Goal: Task Accomplishment & Management: Complete application form

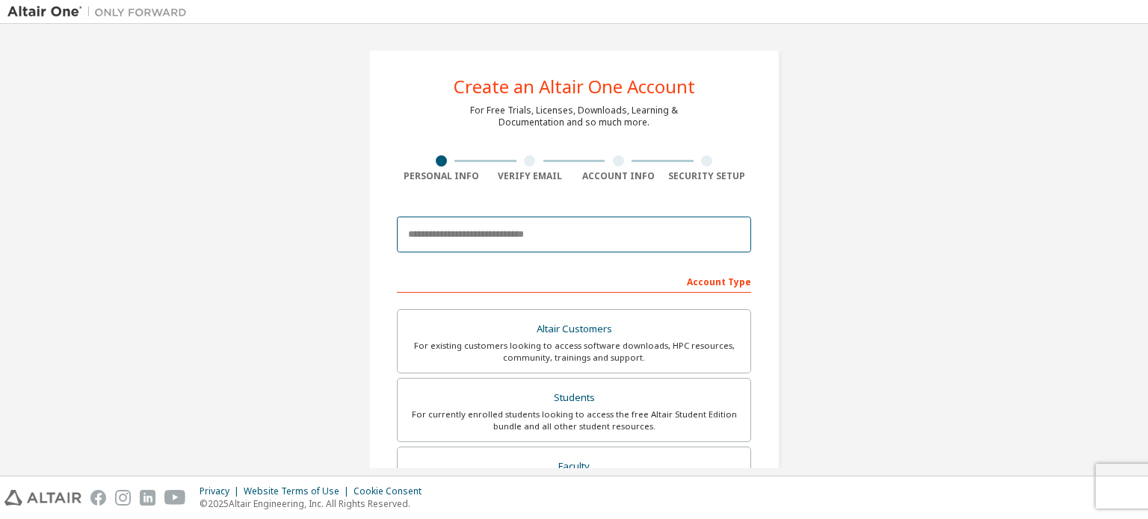
click at [466, 232] on input "email" at bounding box center [574, 235] width 354 height 36
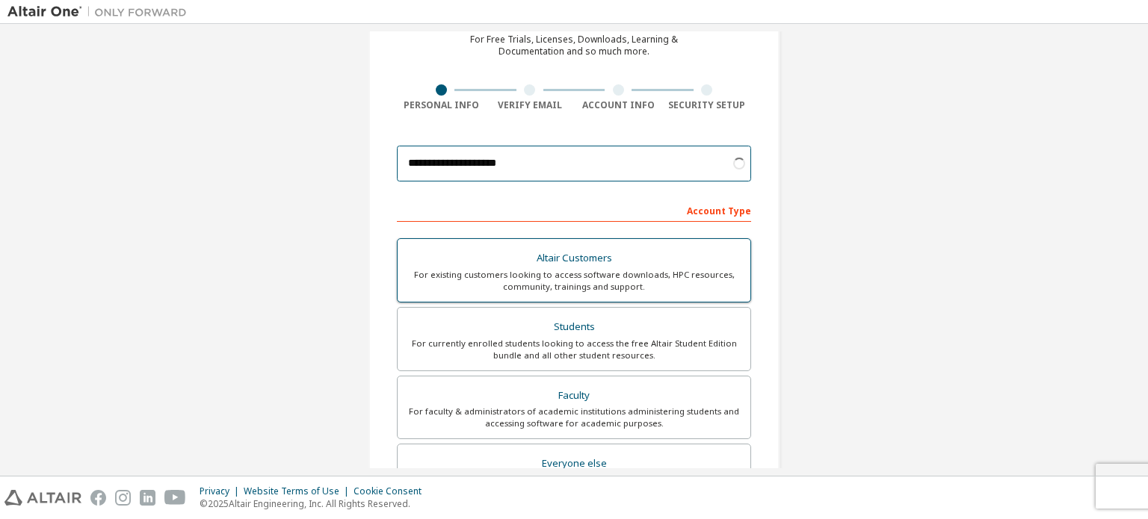
scroll to position [99, 0]
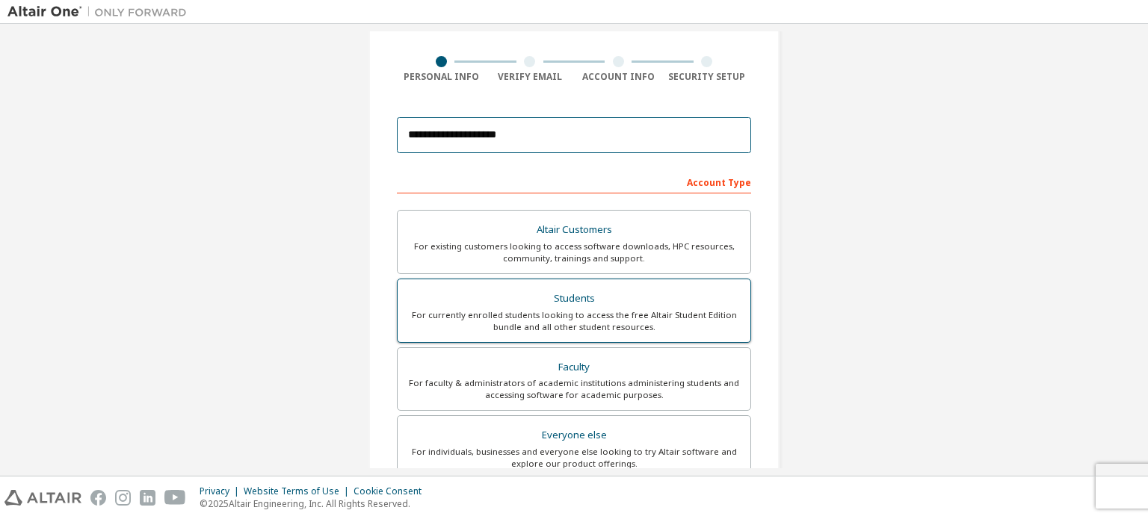
type input "**********"
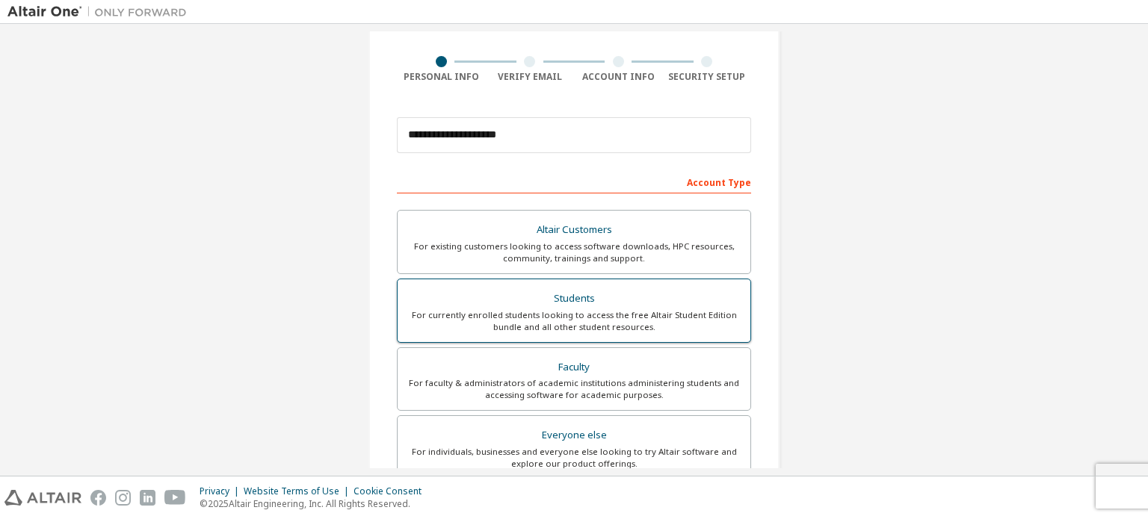
click at [538, 309] on div "For currently enrolled students looking to access the free Altair Student Editi…" at bounding box center [574, 321] width 335 height 24
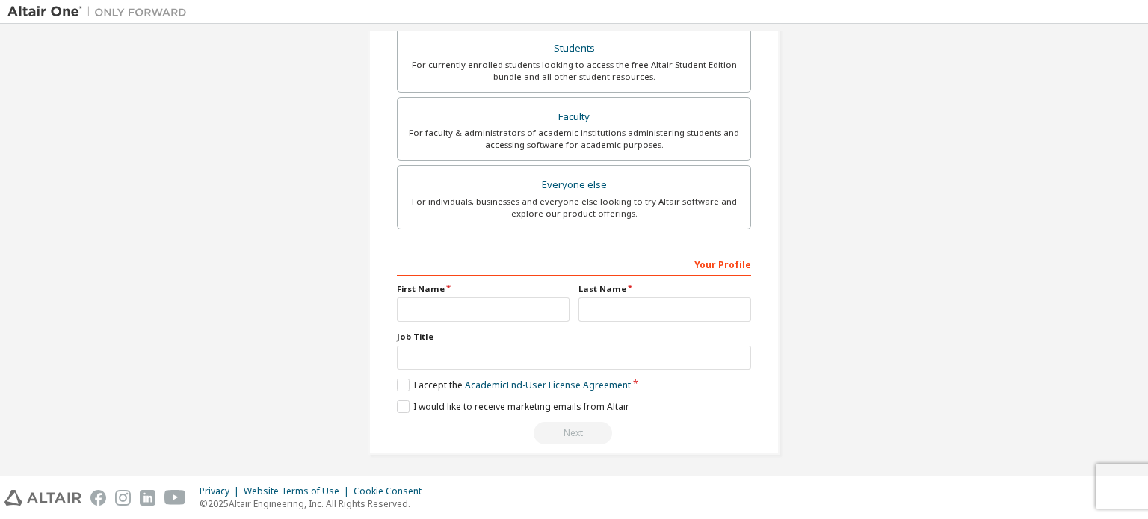
scroll to position [350, 0]
click at [424, 307] on input "text" at bounding box center [483, 309] width 173 height 25
type input "***"
drag, startPoint x: 619, startPoint y: 320, endPoint x: 619, endPoint y: 310, distance: 9.7
click at [619, 310] on div "Your Profile First Name *** Last Name Job Title Please provide State/Province t…" at bounding box center [574, 348] width 354 height 194
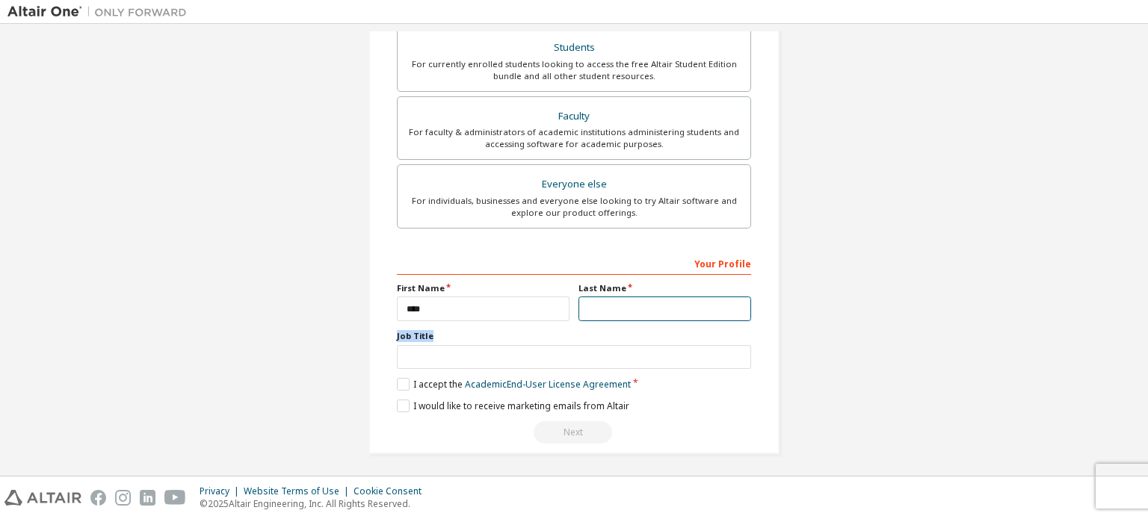
click at [613, 315] on input "text" at bounding box center [664, 309] width 173 height 25
type input "****"
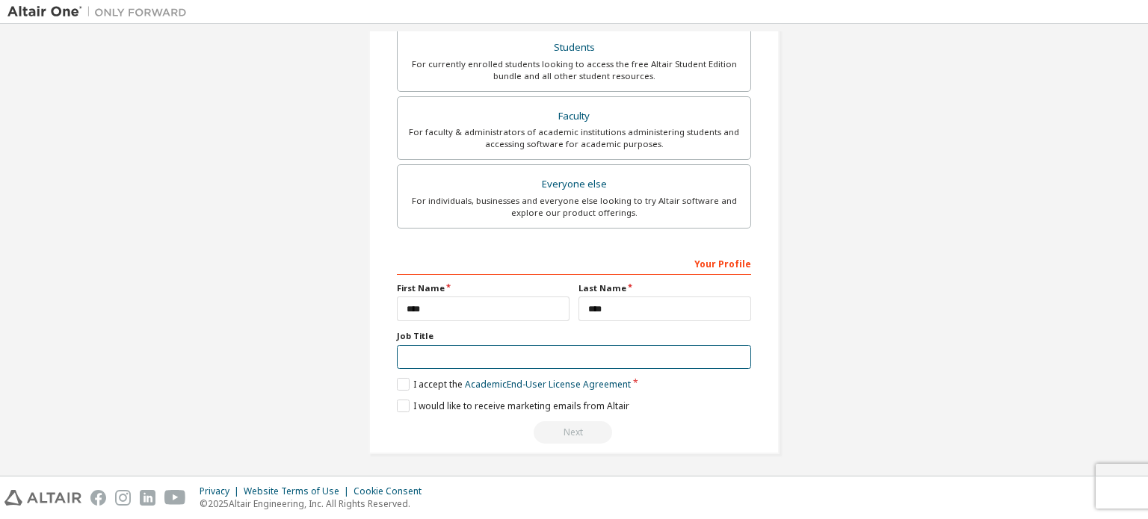
click at [460, 362] on input "text" at bounding box center [574, 357] width 354 height 25
type input "*******"
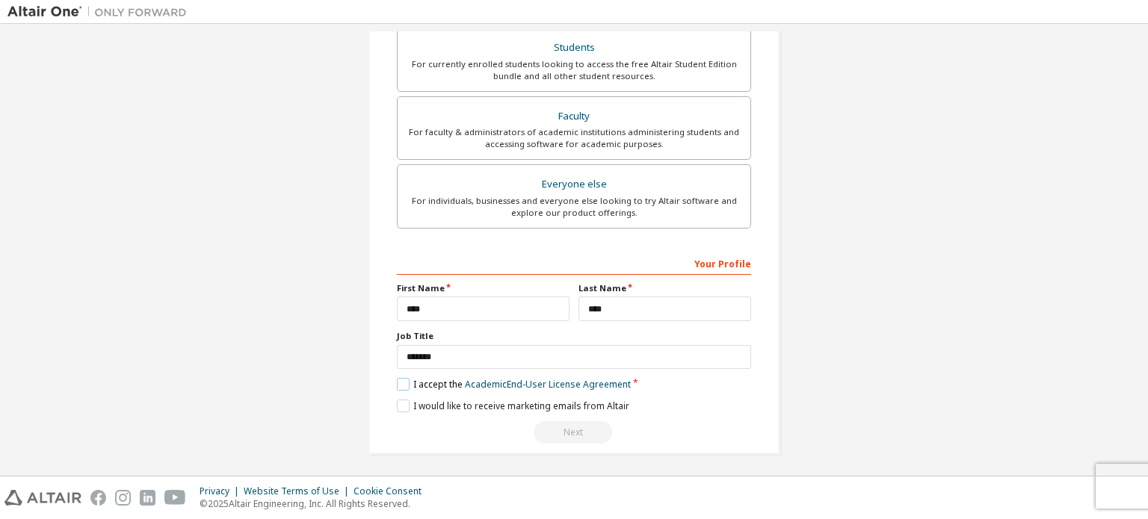
click at [401, 378] on label "I accept the Academic End-User License Agreement" at bounding box center [514, 384] width 234 height 13
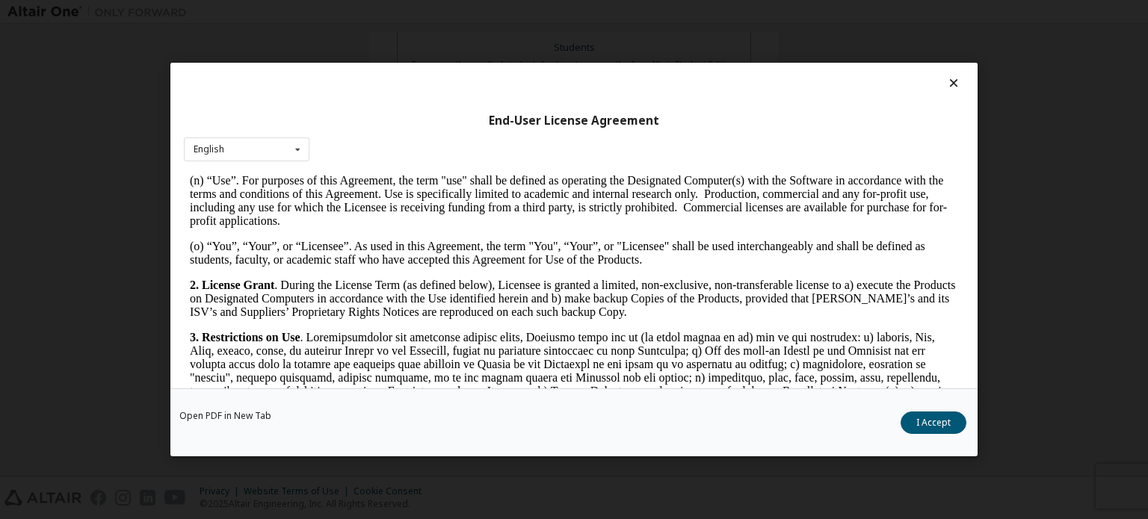
scroll to position [996, 0]
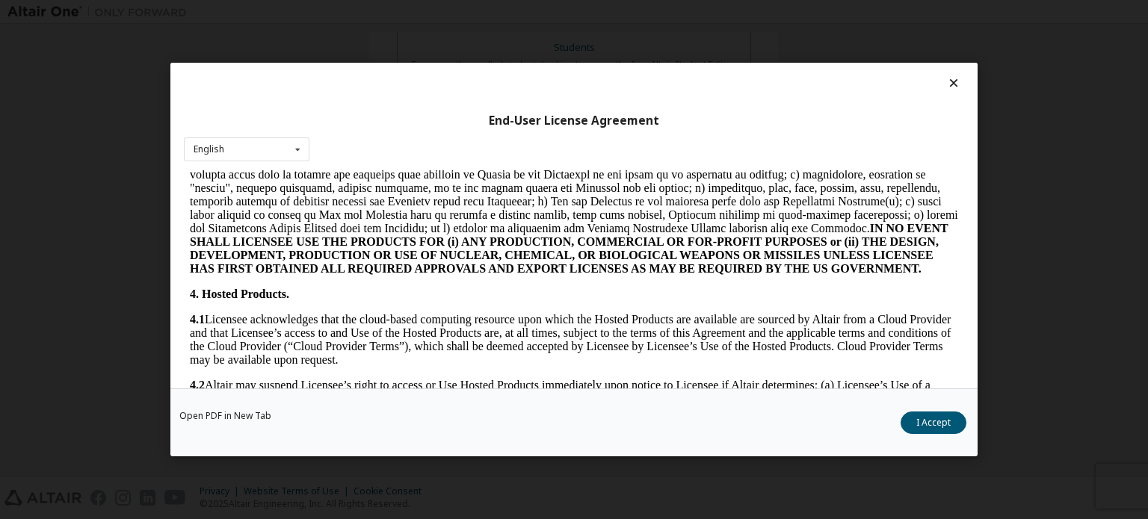
click at [923, 418] on button "I Accept" at bounding box center [933, 423] width 66 height 22
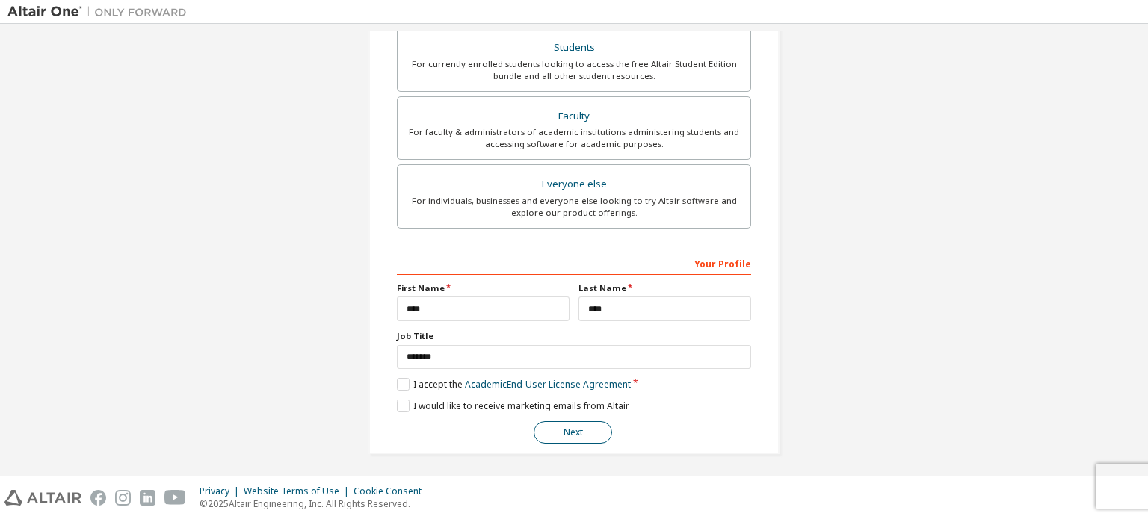
click at [576, 427] on button "Next" at bounding box center [573, 432] width 78 height 22
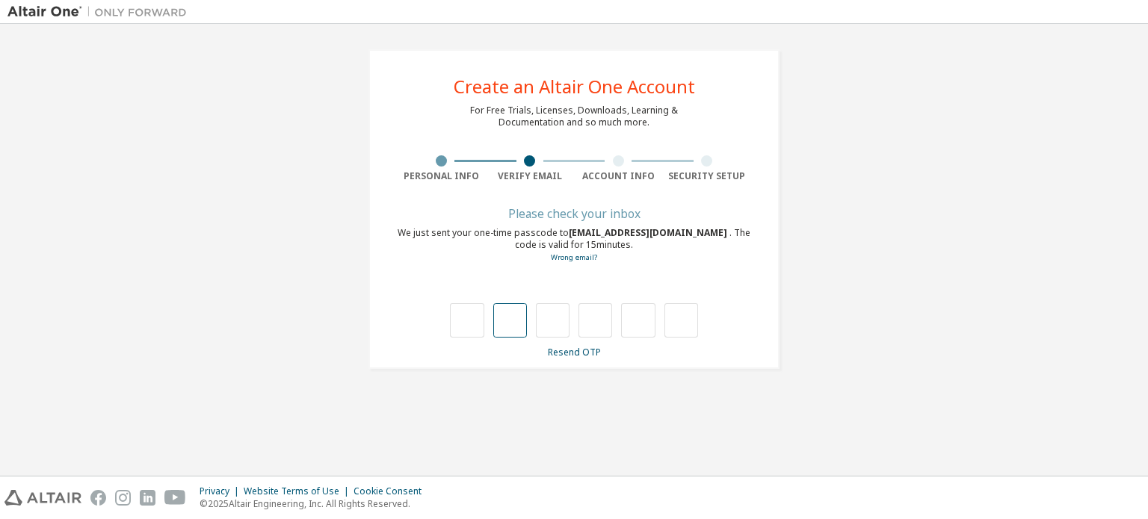
scroll to position [0, 0]
type input "*"
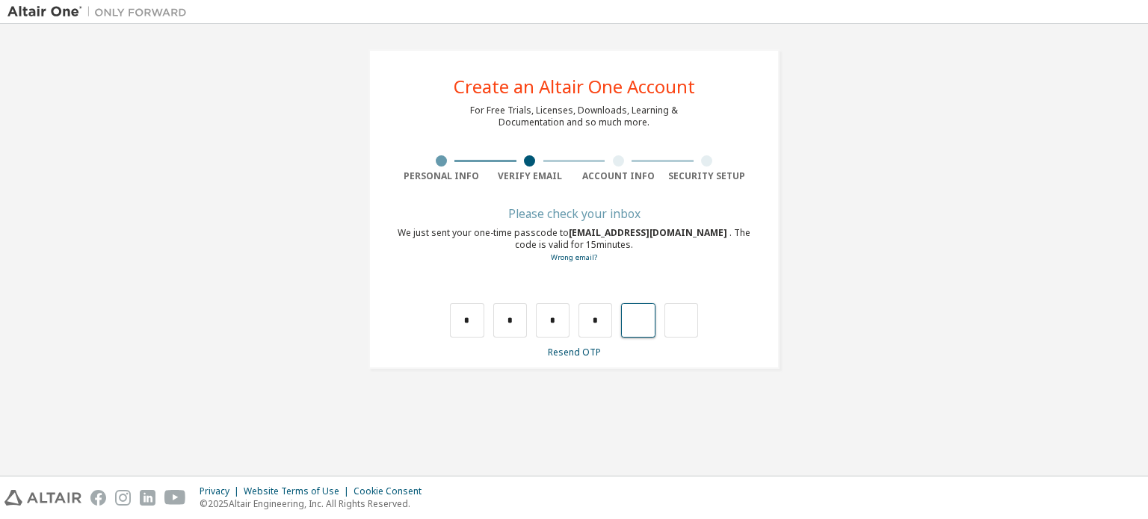
type input "*"
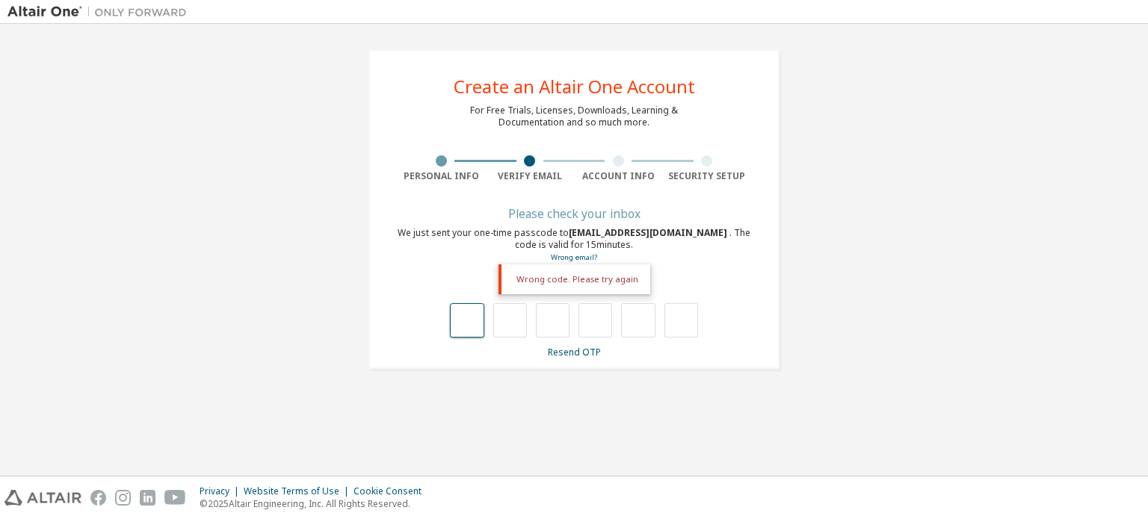
click at [478, 313] on input "text" at bounding box center [467, 320] width 34 height 34
type input "*"
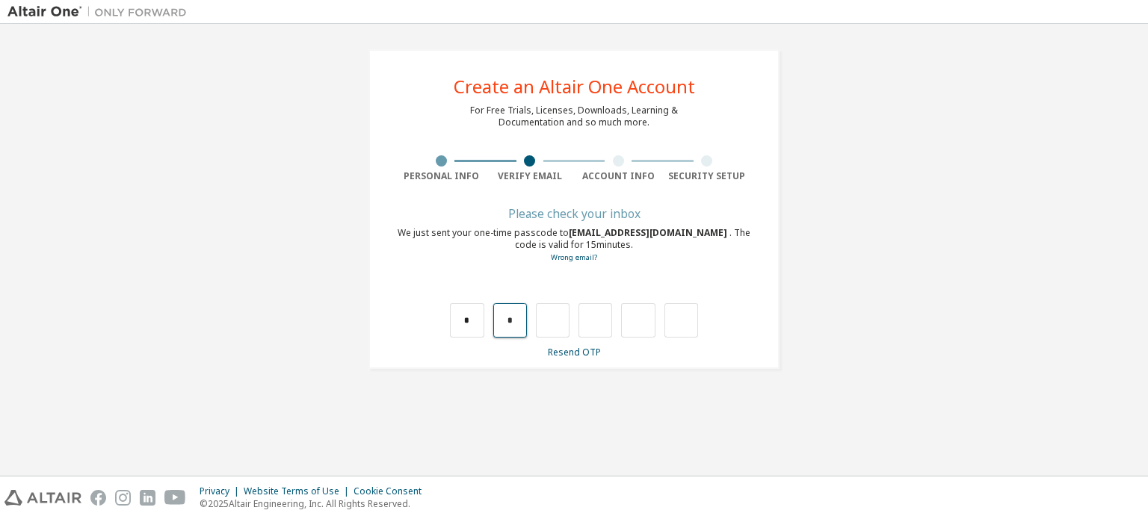
click at [512, 321] on input "*" at bounding box center [510, 320] width 34 height 34
click at [512, 321] on input "text" at bounding box center [510, 320] width 34 height 34
type input "*"
click at [560, 309] on input "*" at bounding box center [553, 320] width 34 height 34
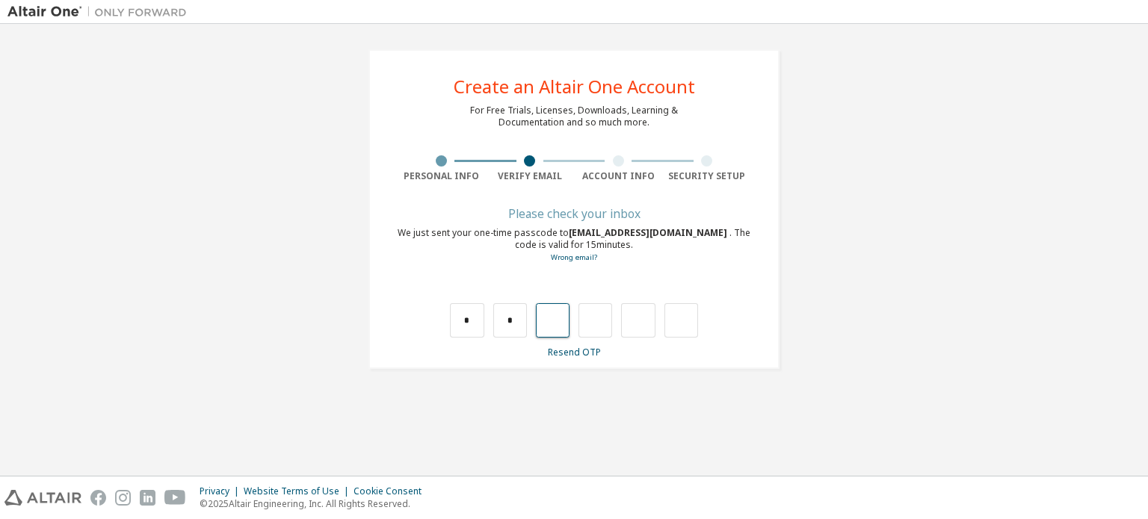
click at [547, 320] on input "text" at bounding box center [553, 320] width 34 height 34
type input "*"
click at [601, 312] on input "*" at bounding box center [595, 320] width 34 height 34
click at [595, 307] on input "text" at bounding box center [595, 320] width 34 height 34
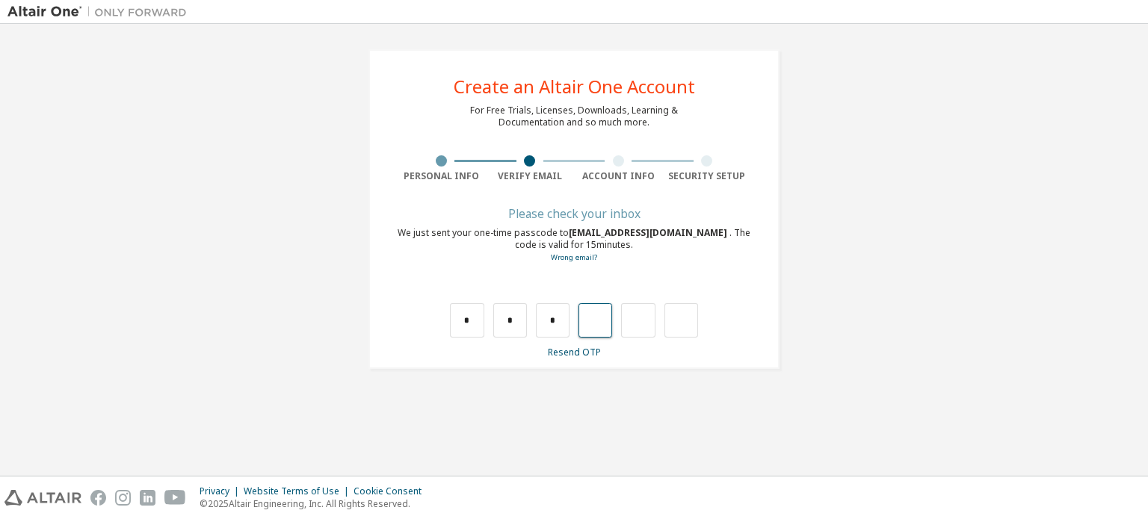
type input "*"
click at [631, 324] on input "*" at bounding box center [638, 320] width 34 height 34
click at [633, 324] on input "*" at bounding box center [638, 320] width 34 height 34
drag, startPoint x: 641, startPoint y: 323, endPoint x: 628, endPoint y: 324, distance: 12.7
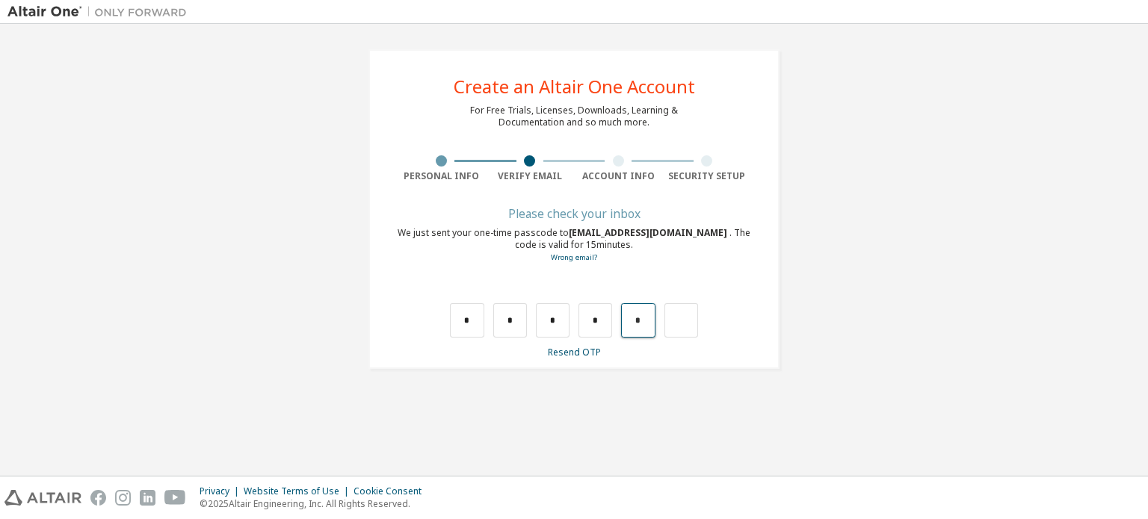
click at [628, 324] on input "*" at bounding box center [638, 320] width 34 height 34
click at [631, 322] on input "text" at bounding box center [638, 320] width 34 height 34
type input "*"
click at [672, 321] on div "*" at bounding box center [672, 320] width 34 height 34
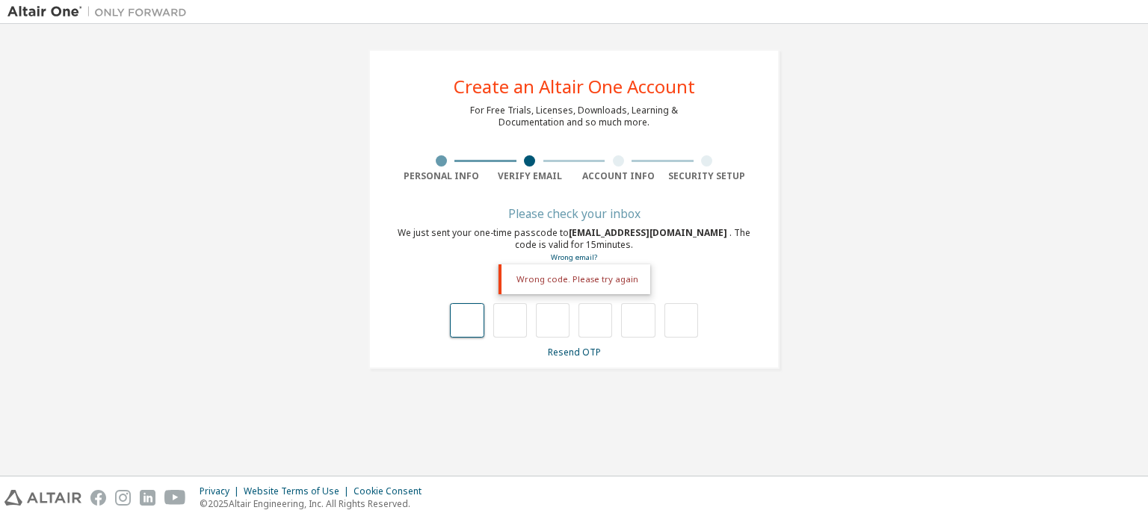
click at [460, 322] on input "text" at bounding box center [467, 320] width 34 height 34
type input "*"
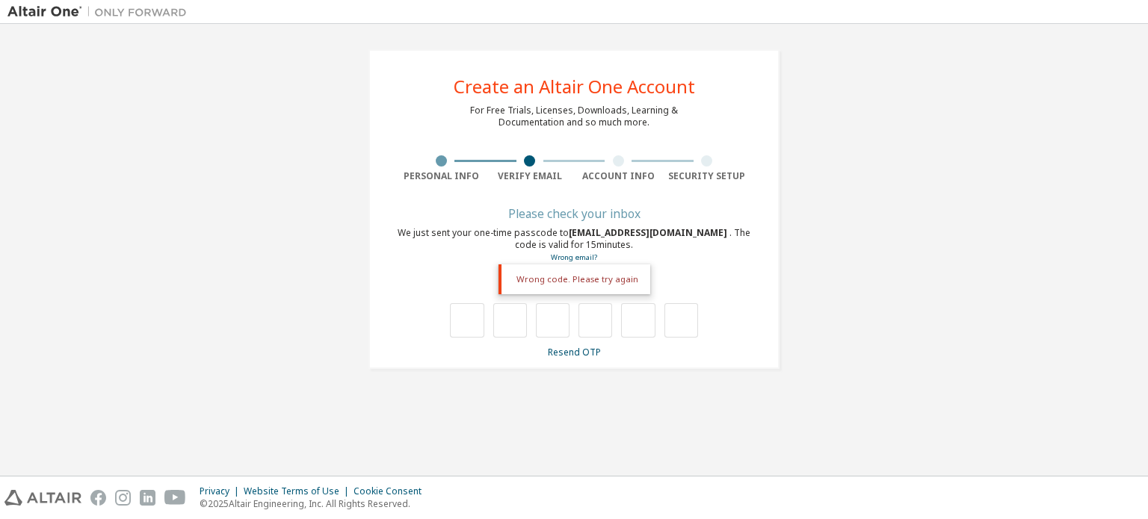
type input "*"
